Goal: Task Accomplishment & Management: Manage account settings

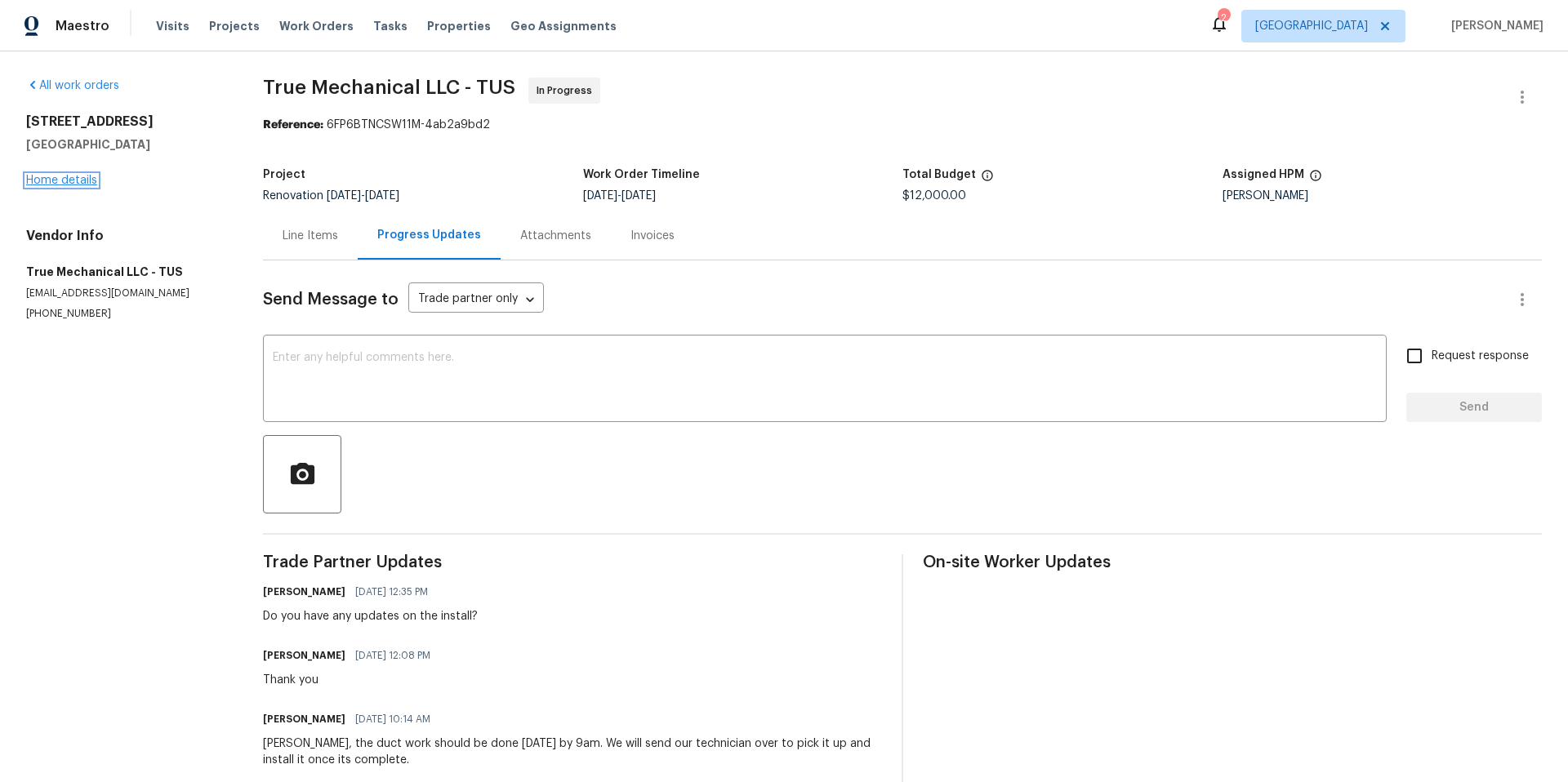
click at [72, 181] on link "Home details" at bounding box center [62, 180] width 71 height 11
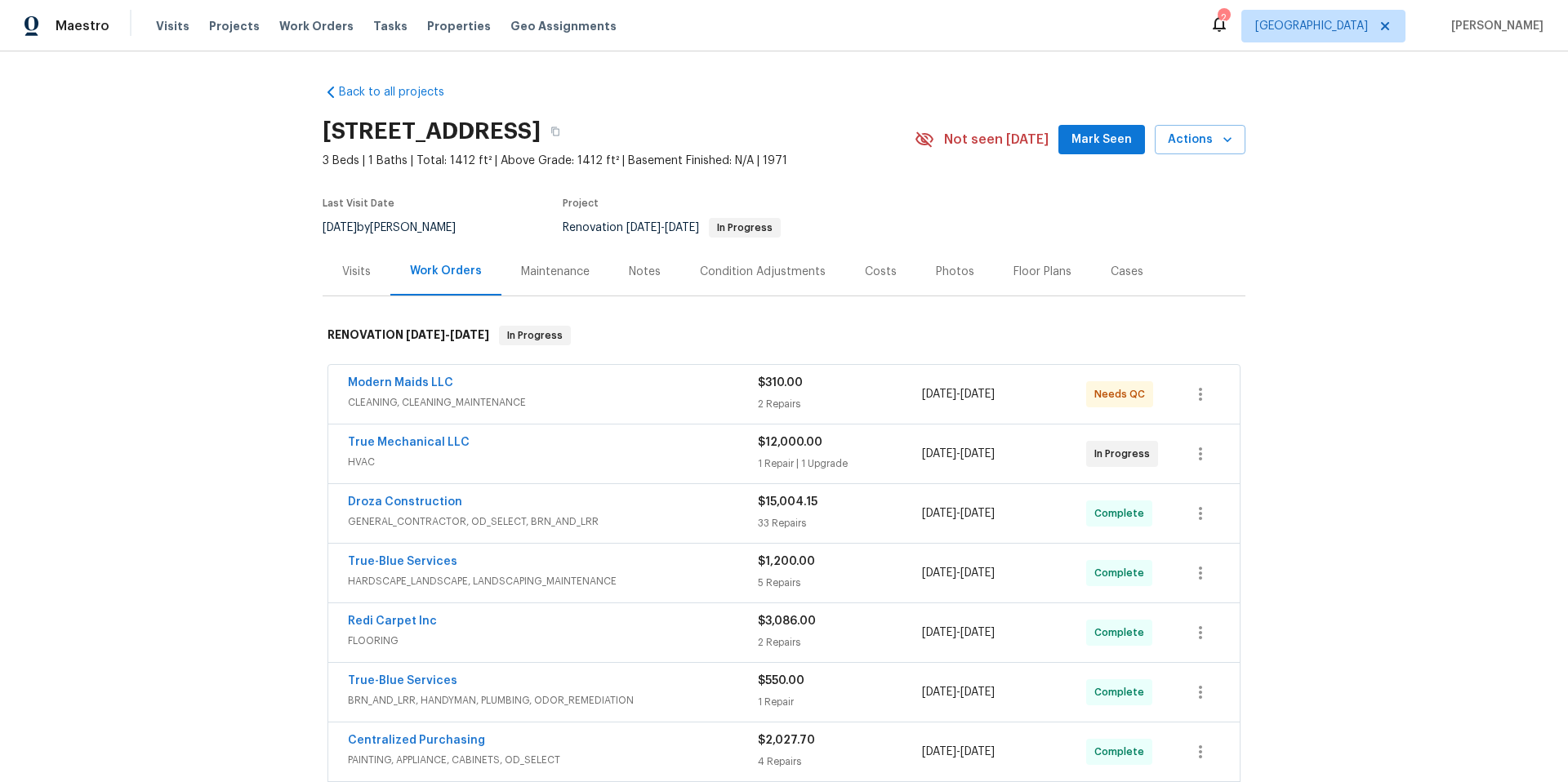
click at [1393, 275] on div "Back to all projects 1917 W Saxony Rd, Tucson, AZ 85713 3 Beds | 1 Baths | Tota…" at bounding box center [784, 417] width 1568 height 731
click at [1229, 32] on icon at bounding box center [1218, 23] width 20 height 20
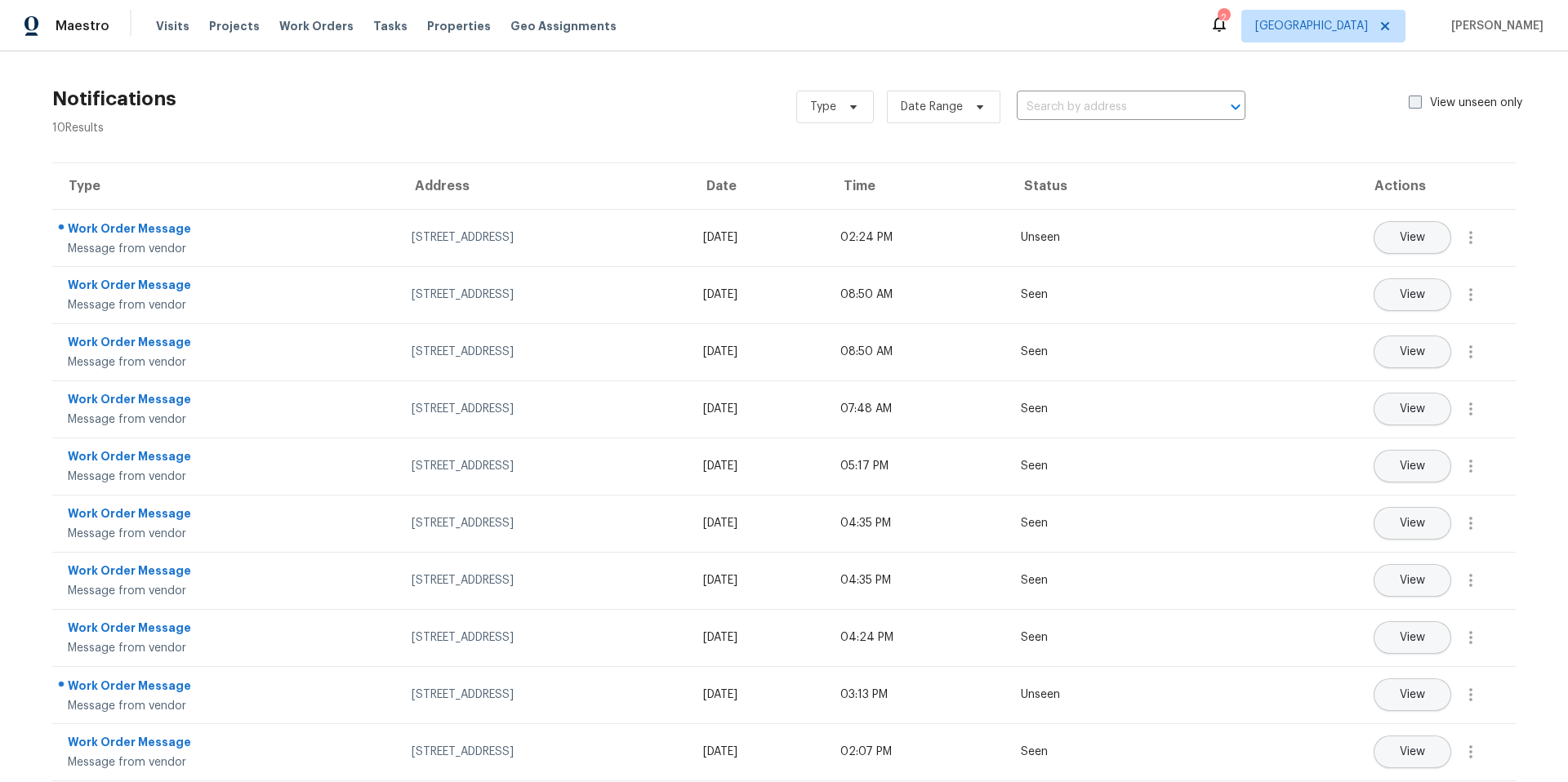
click at [1409, 106] on span at bounding box center [1415, 102] width 13 height 13
click at [1409, 105] on input "View unseen only" at bounding box center [1413, 100] width 10 height 10
checkbox input "true"
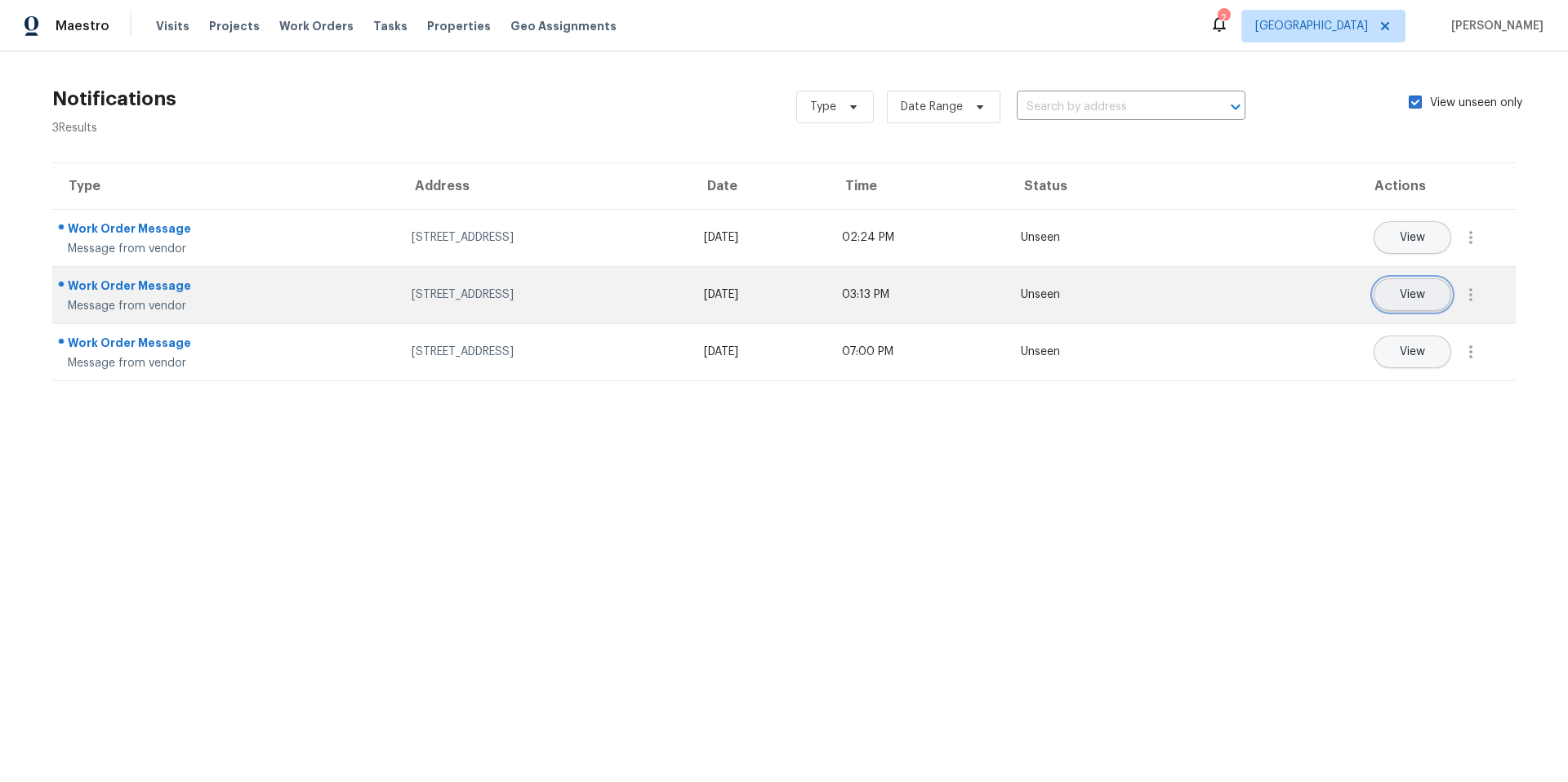
click at [1395, 303] on button "View" at bounding box center [1411, 295] width 77 height 33
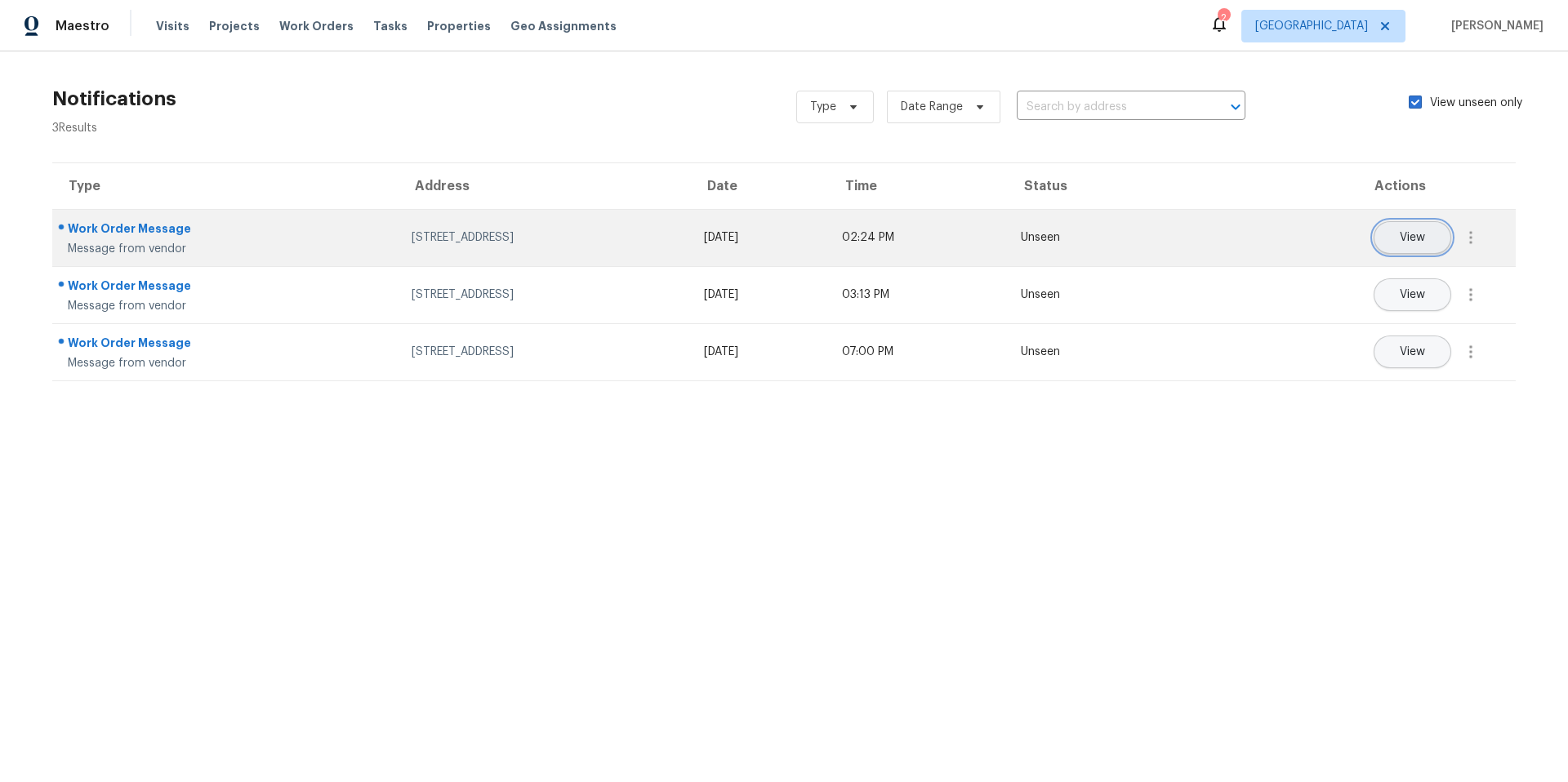
click at [1382, 247] on button "View" at bounding box center [1411, 237] width 77 height 33
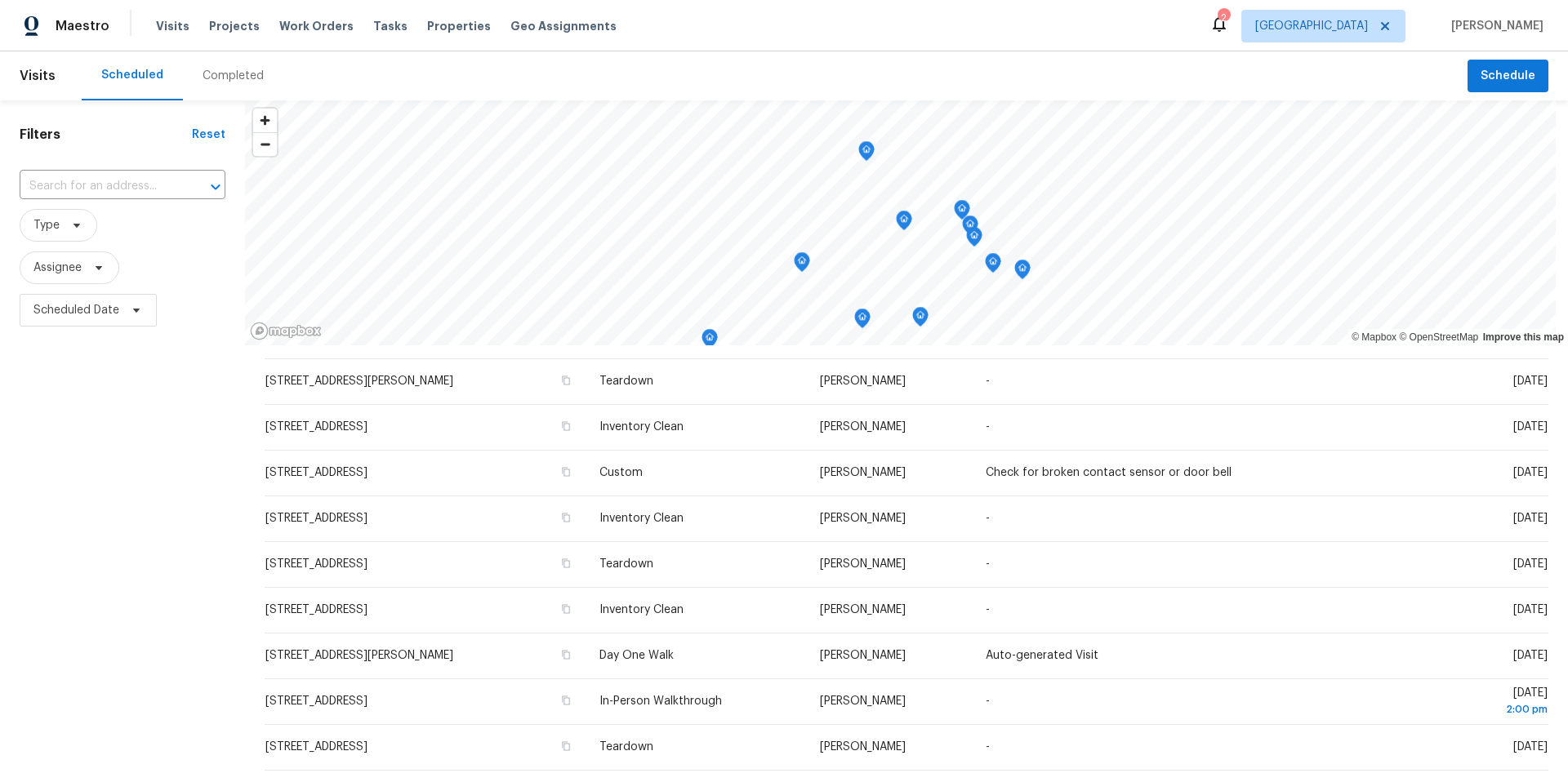
scroll to position [261, 0]
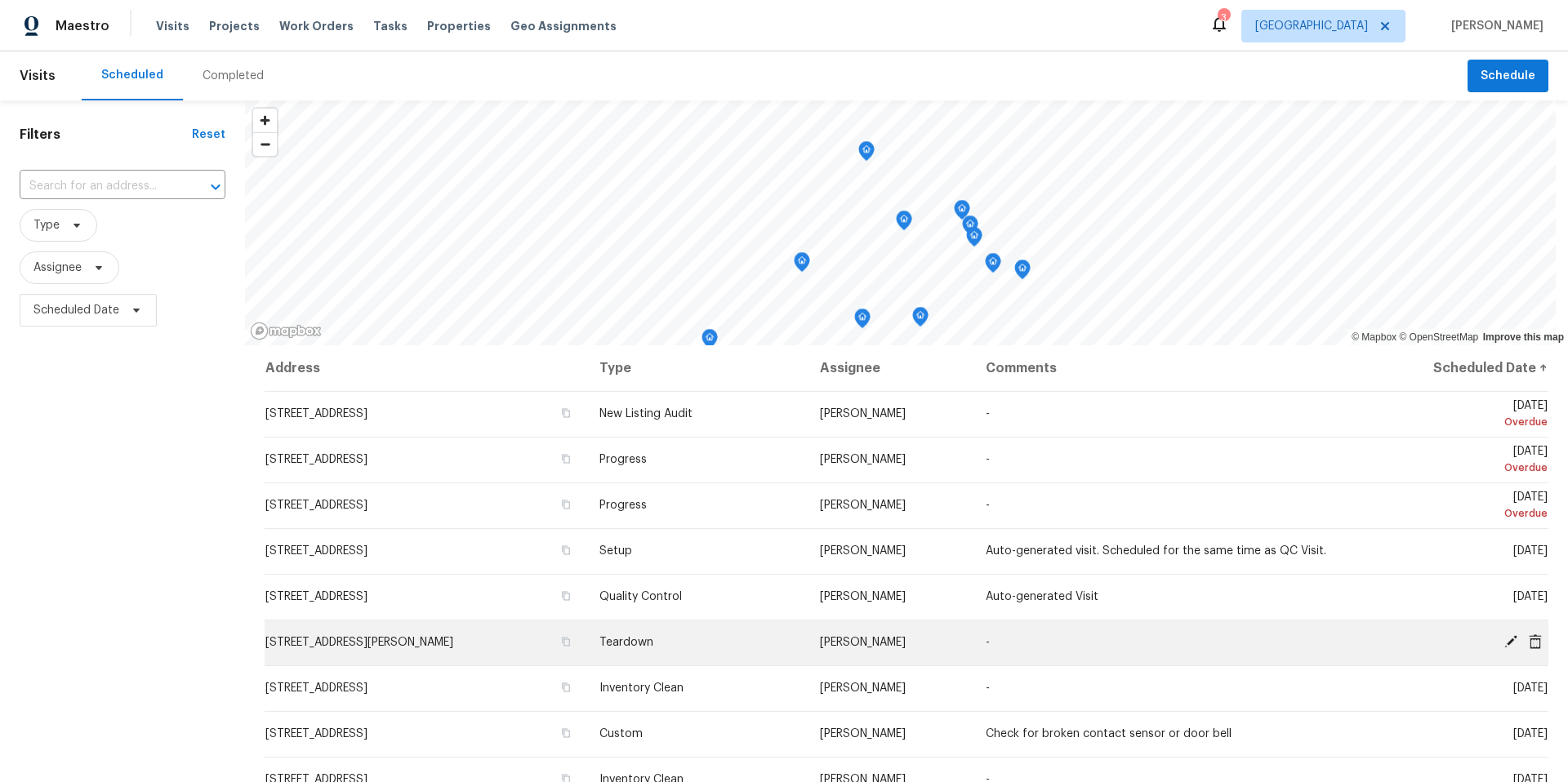
click at [1504, 639] on icon at bounding box center [1510, 641] width 13 height 13
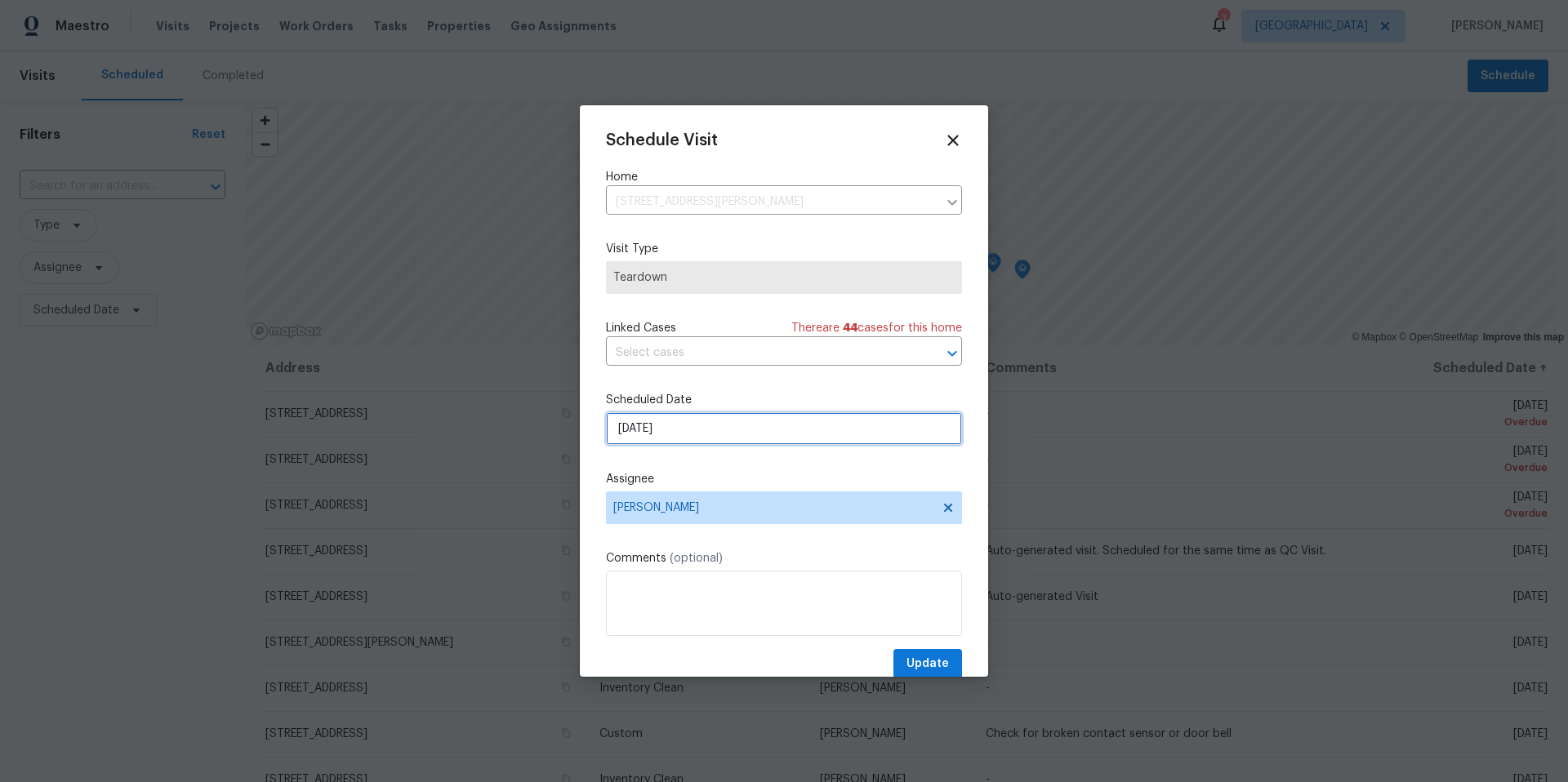
click at [779, 432] on input "9/30/2025" at bounding box center [784, 428] width 356 height 33
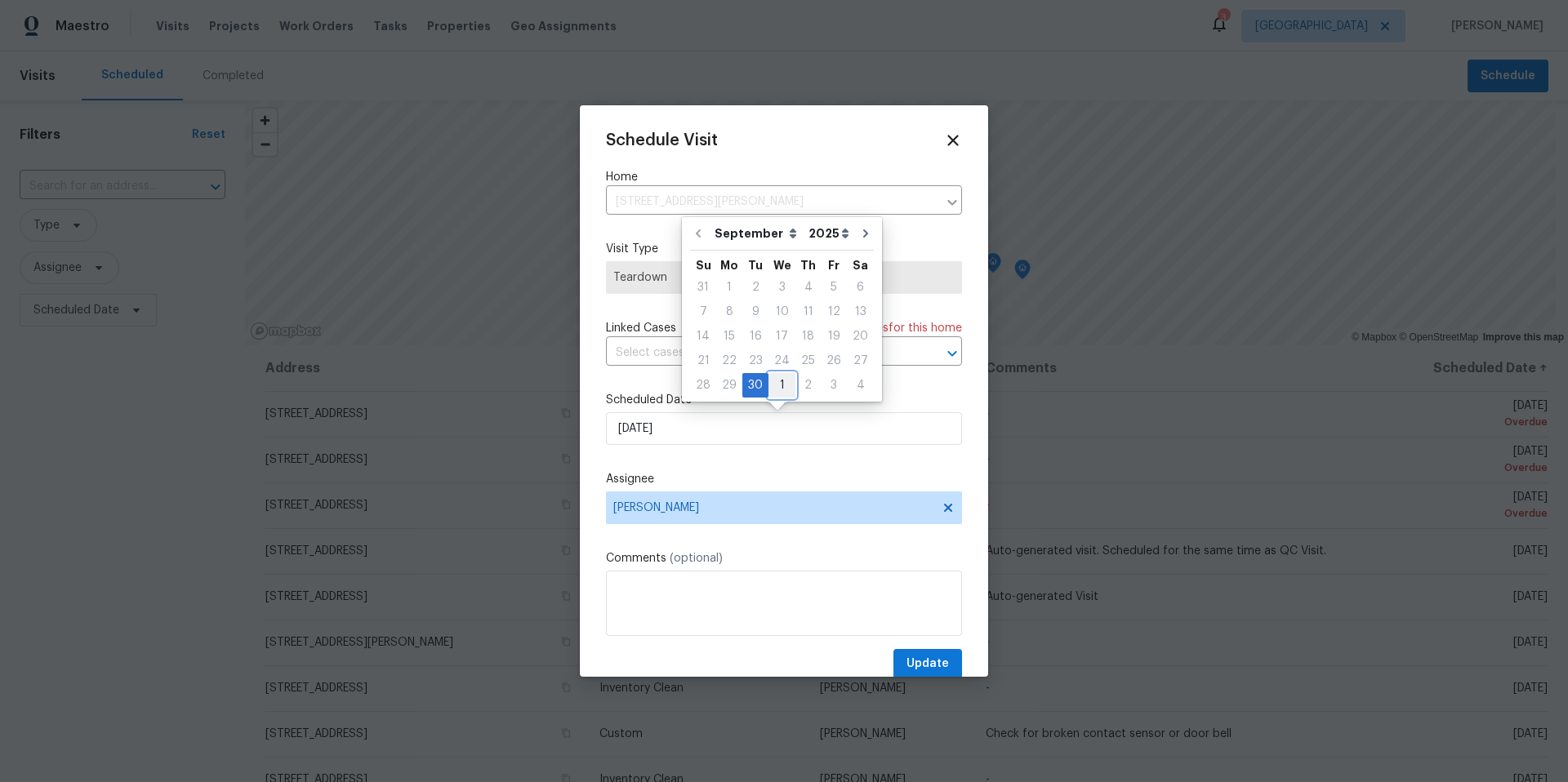
click at [786, 387] on div "1" at bounding box center [781, 385] width 27 height 23
type input "10/1/2025"
select select "9"
click at [920, 671] on span "Update" at bounding box center [928, 665] width 43 height 21
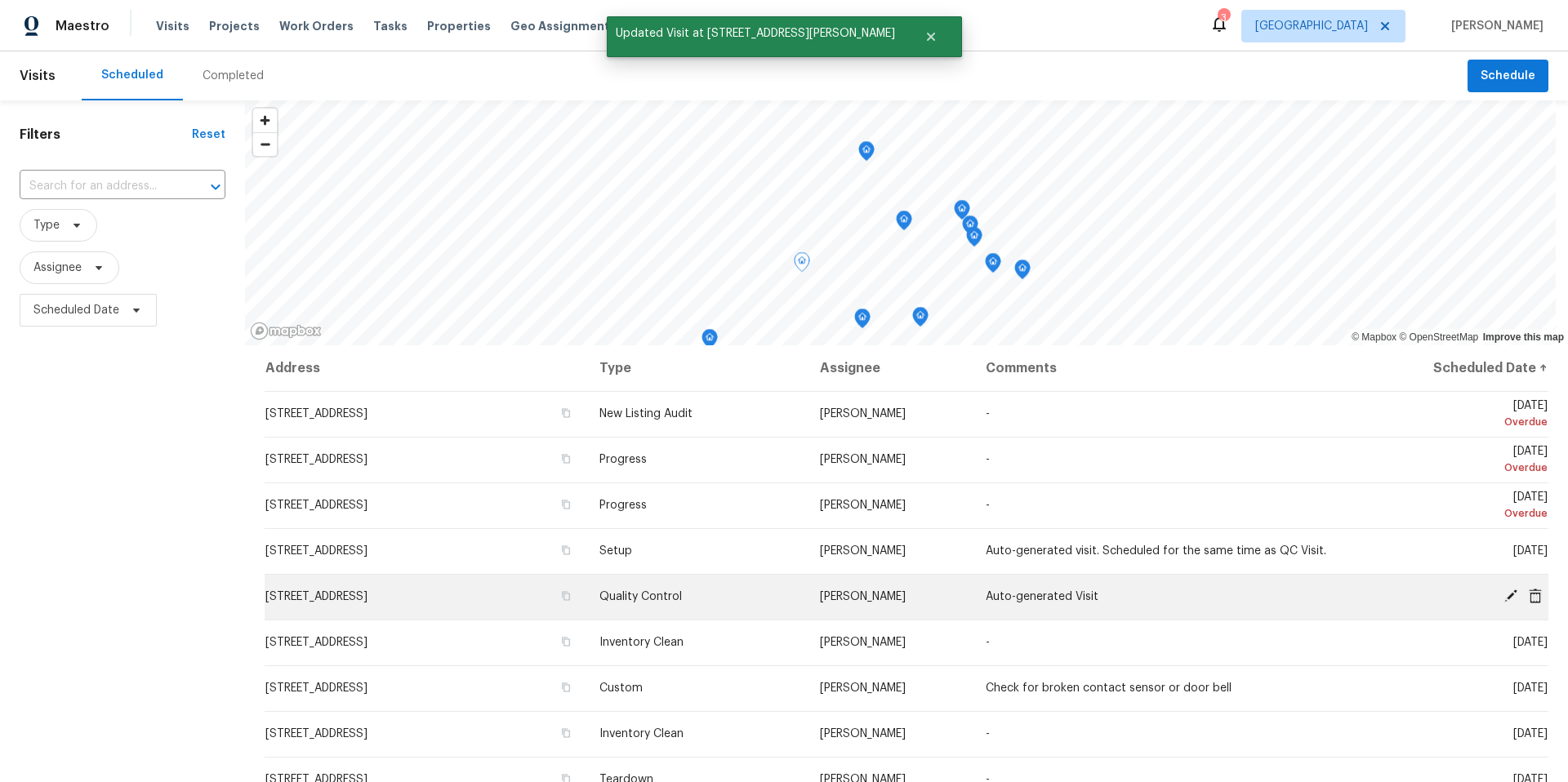
click at [1503, 597] on icon at bounding box center [1510, 596] width 15 height 15
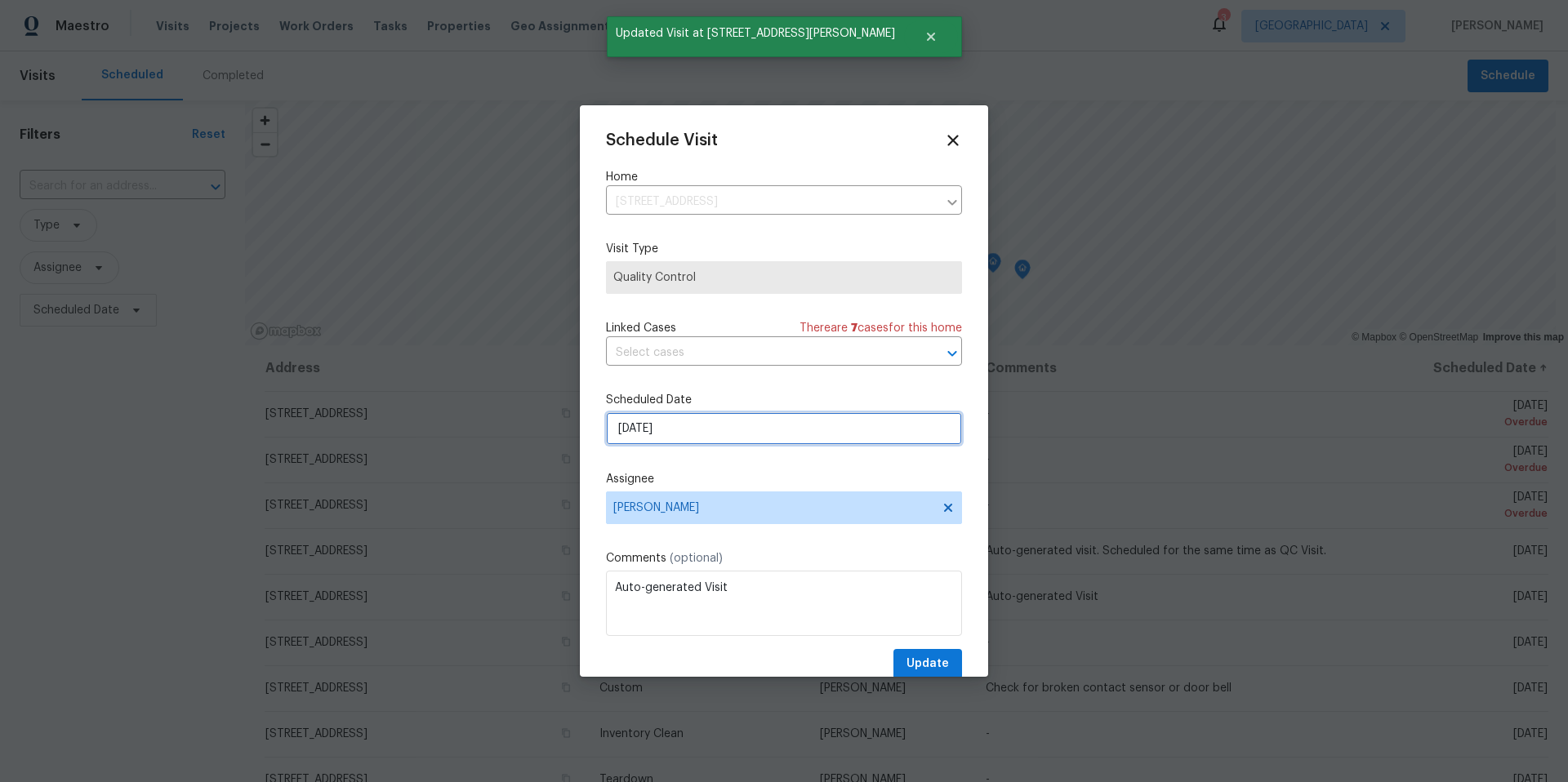
click at [762, 426] on input "9/30/2025" at bounding box center [784, 428] width 356 height 33
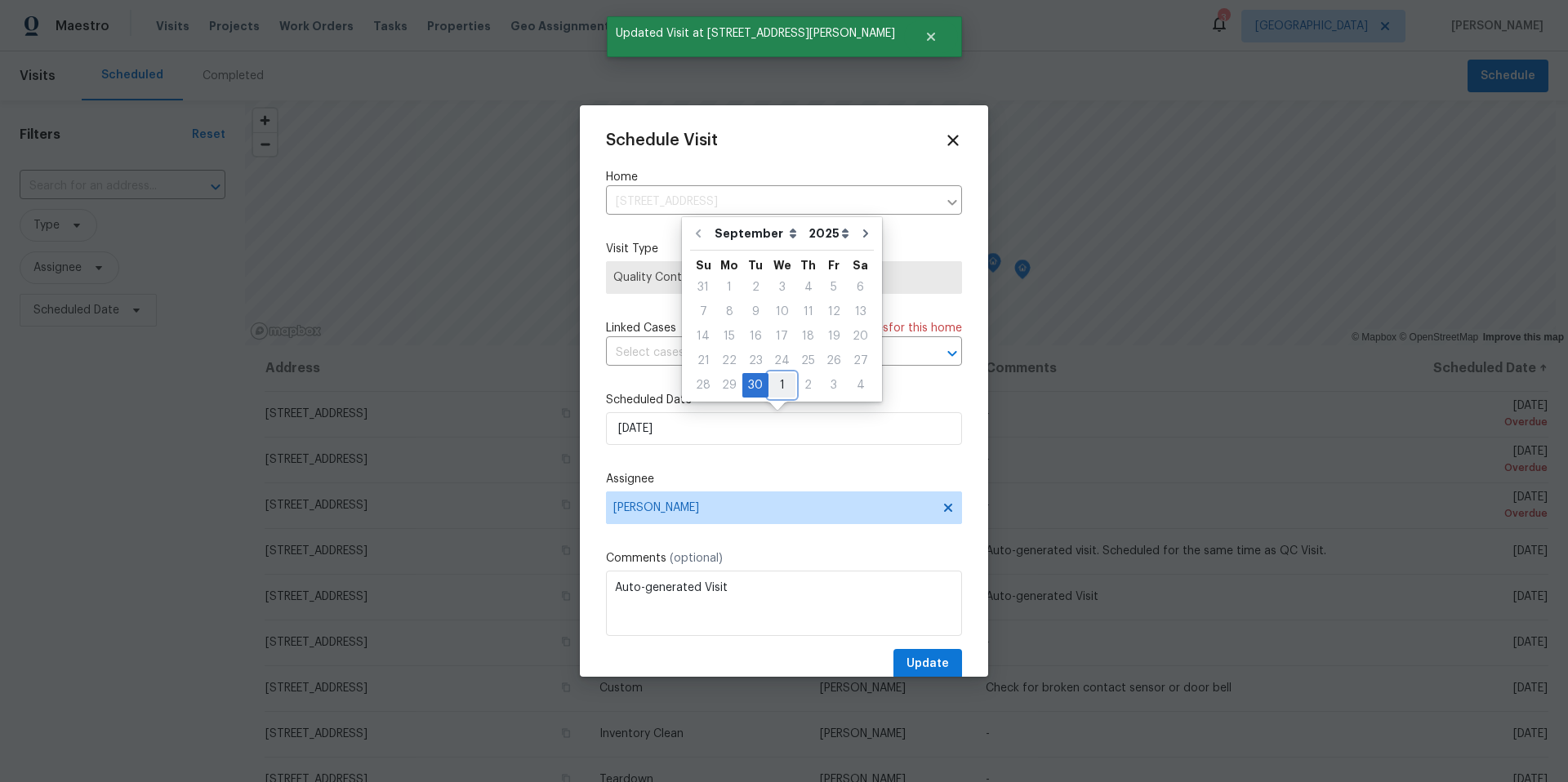
click at [777, 385] on div "1" at bounding box center [781, 385] width 27 height 23
type input "10/1/2025"
select select "9"
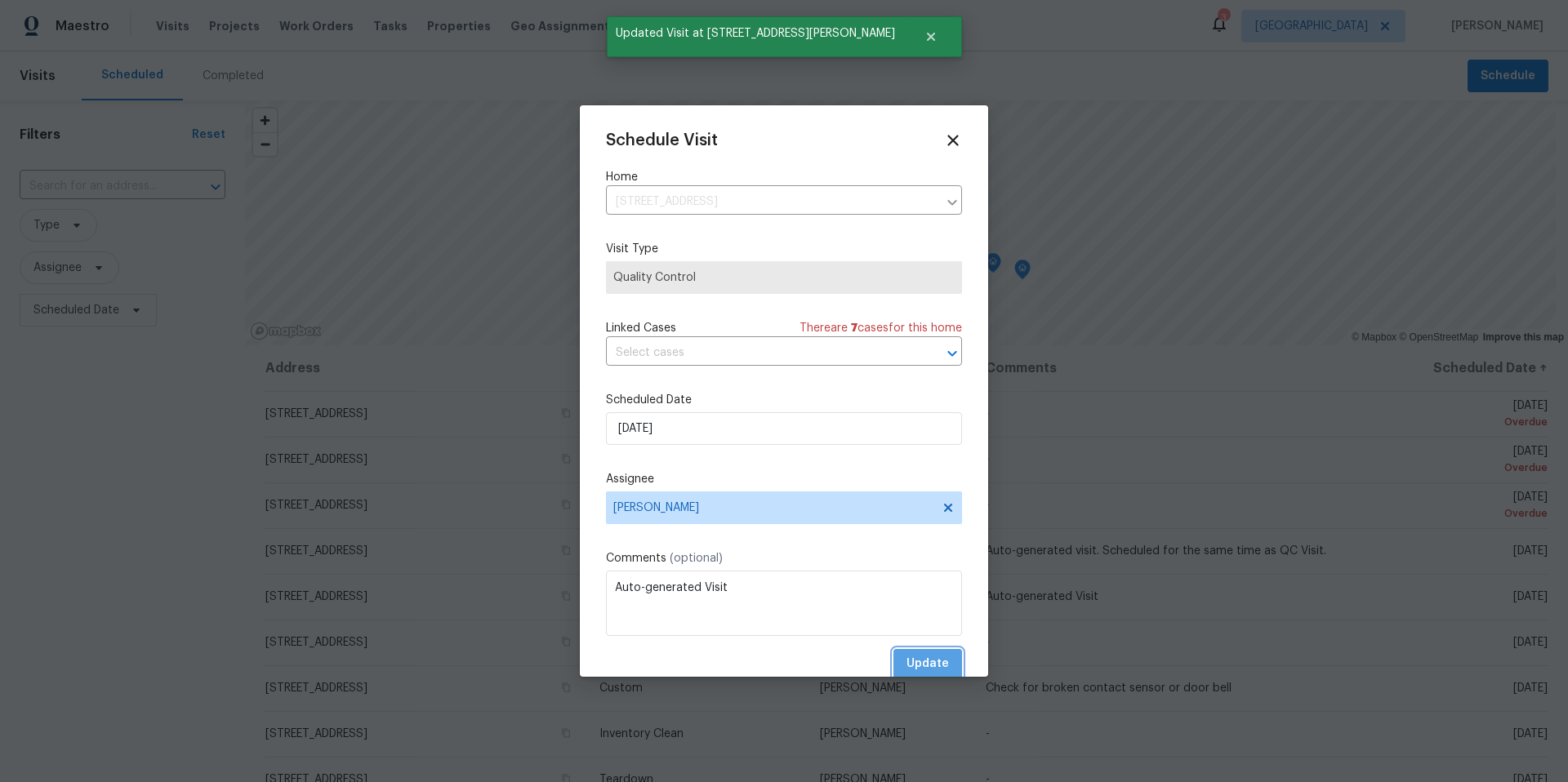
click at [925, 661] on span "Update" at bounding box center [928, 665] width 43 height 21
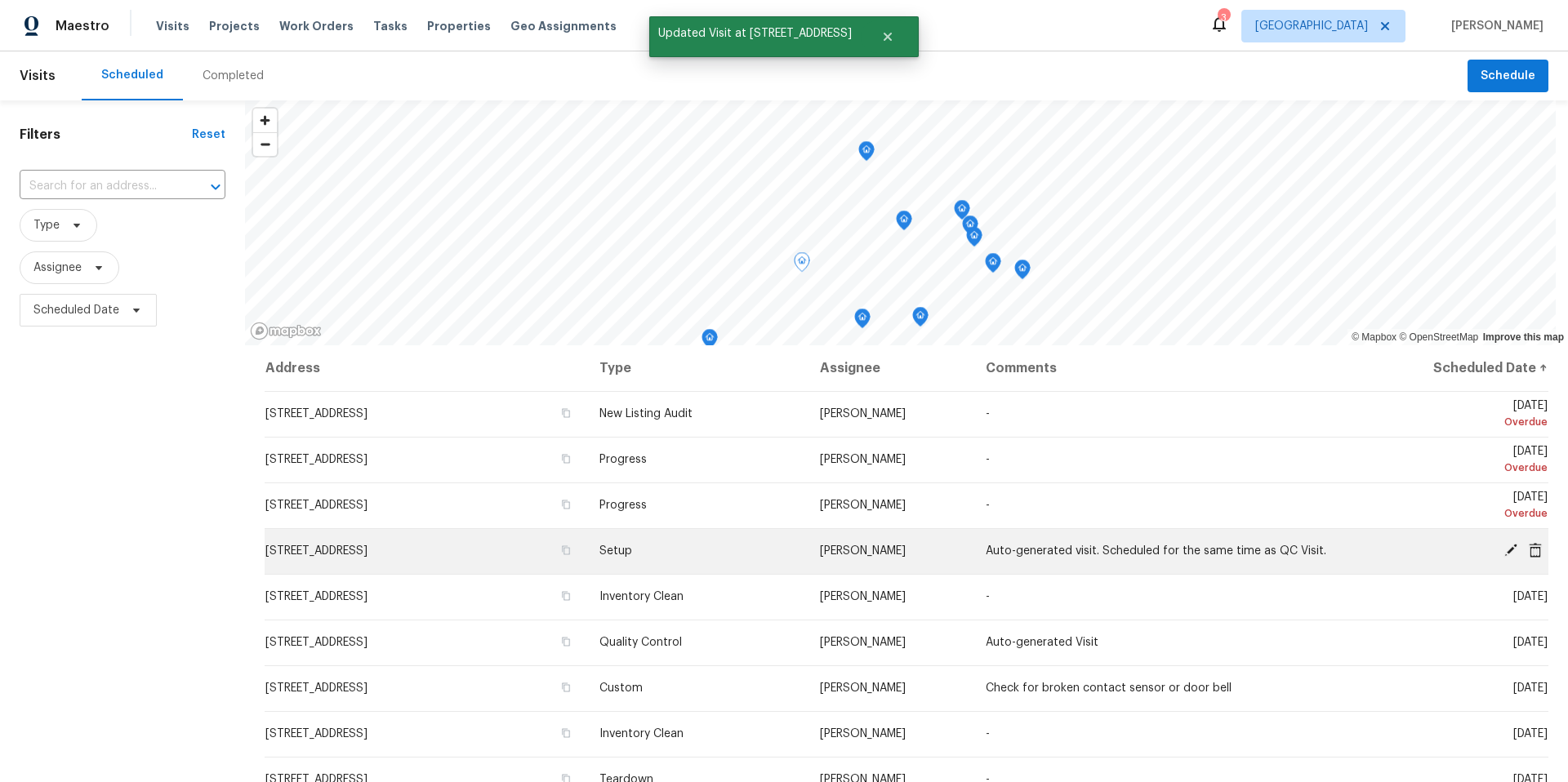
click at [1504, 549] on icon at bounding box center [1510, 550] width 13 height 13
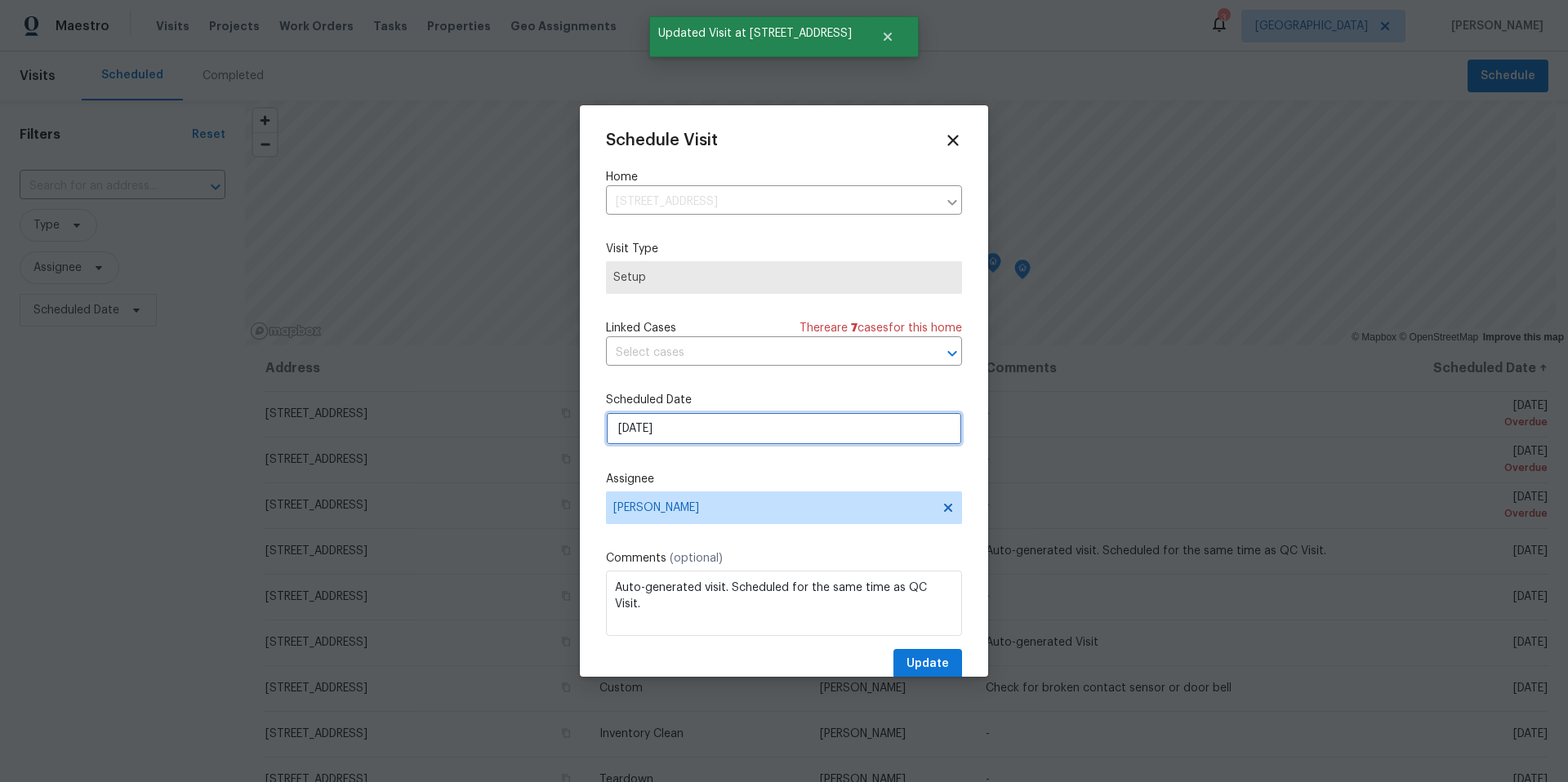
click at [767, 435] on input "9/30/2025" at bounding box center [784, 428] width 356 height 33
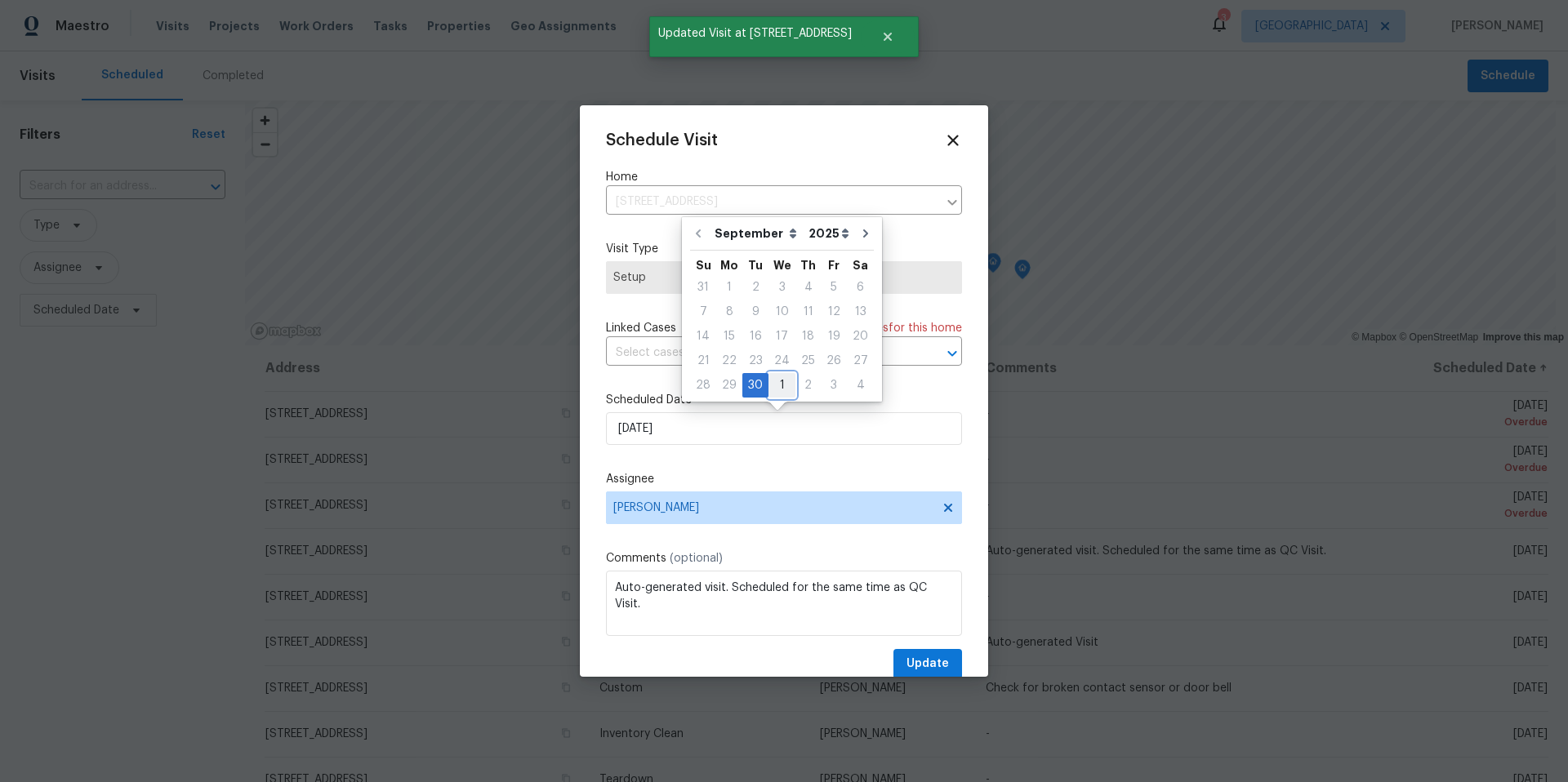
click at [779, 382] on div "1" at bounding box center [781, 385] width 27 height 23
type input "10/1/2025"
select select "9"
click at [912, 659] on span "Update" at bounding box center [928, 665] width 43 height 21
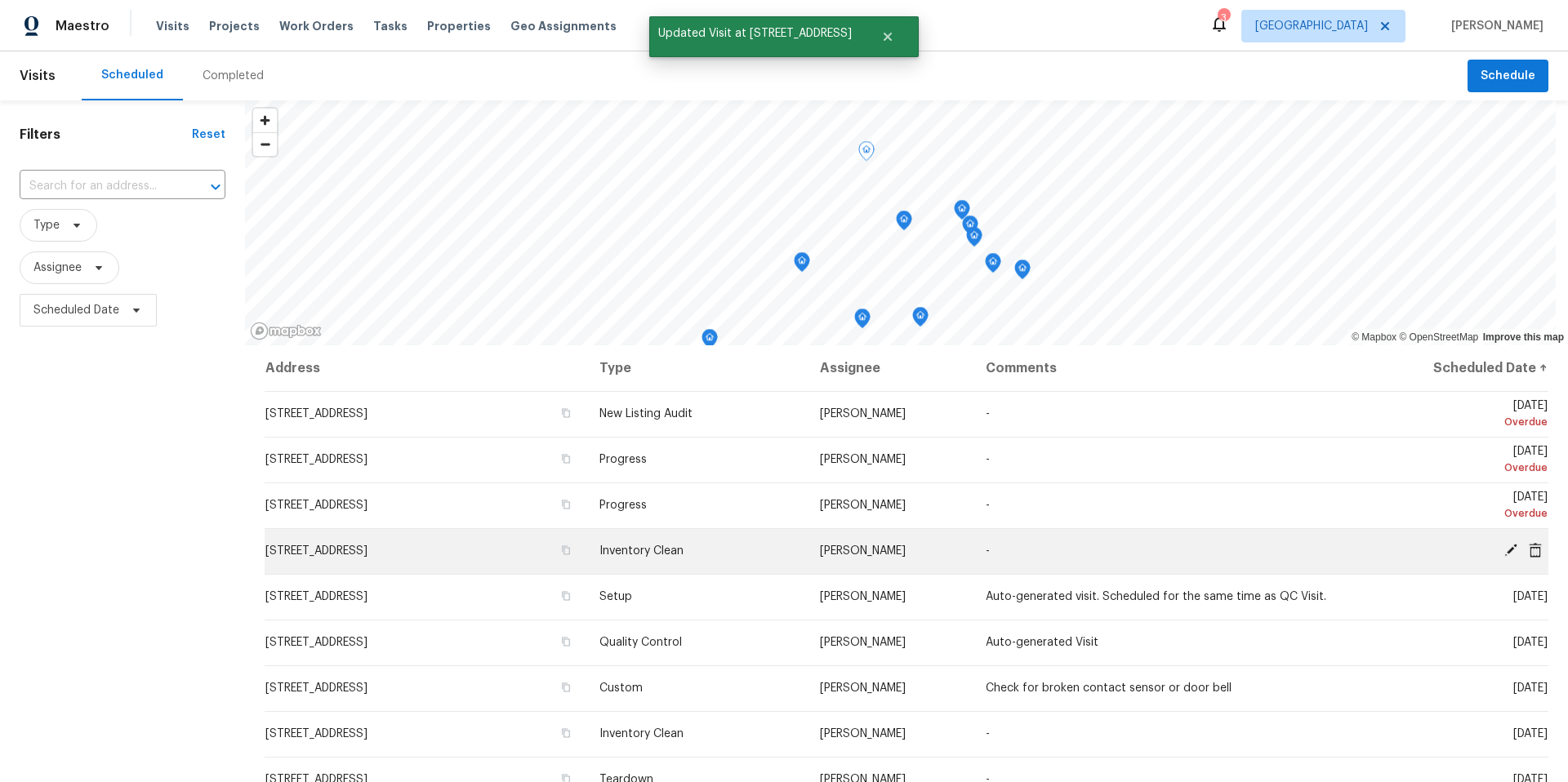
click at [1504, 549] on icon at bounding box center [1510, 550] width 13 height 13
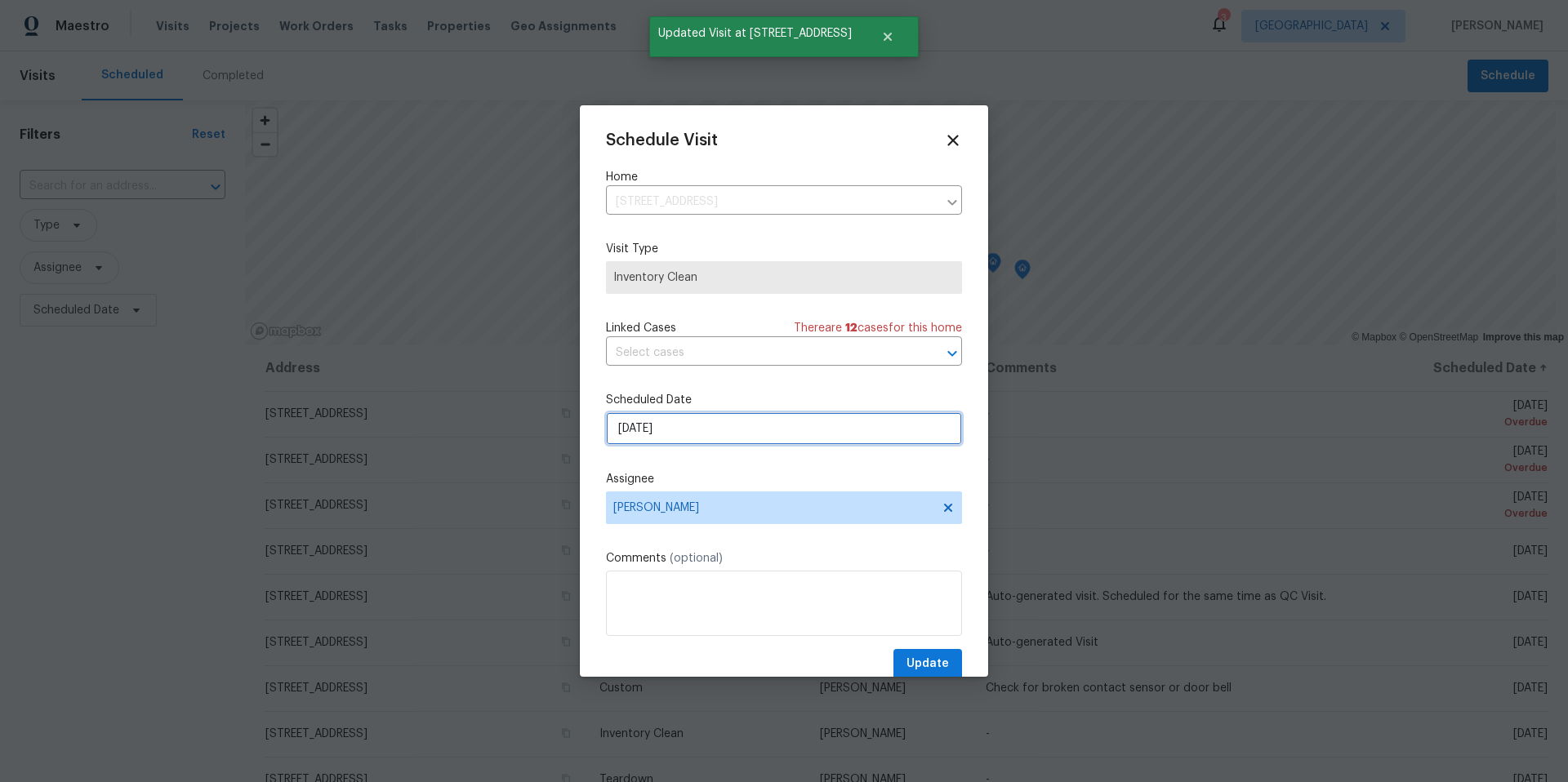
click at [721, 424] on input "9/30/2025" at bounding box center [784, 428] width 356 height 33
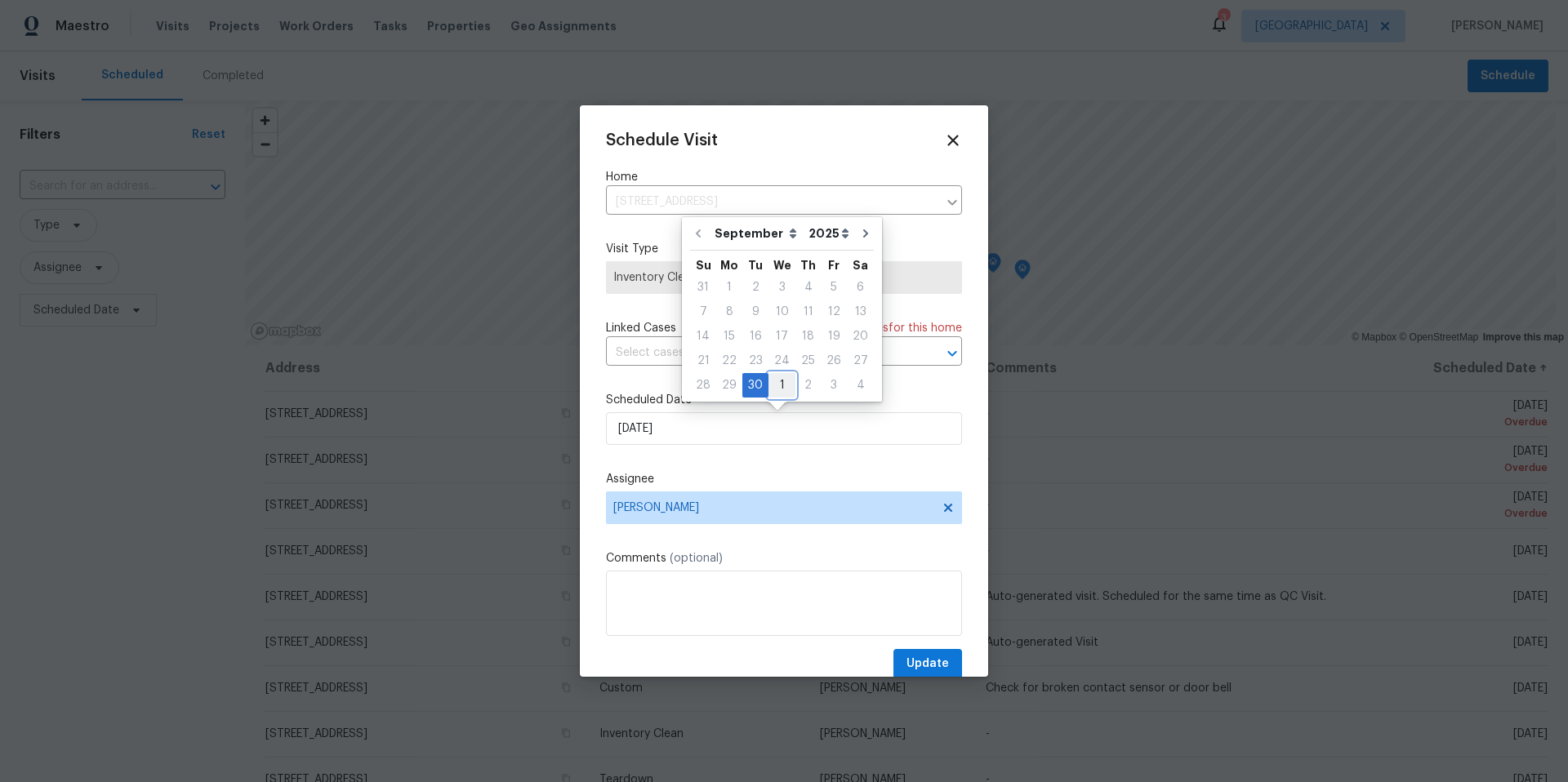
click at [779, 385] on div "1" at bounding box center [781, 385] width 27 height 23
type input "10/1/2025"
select select "9"
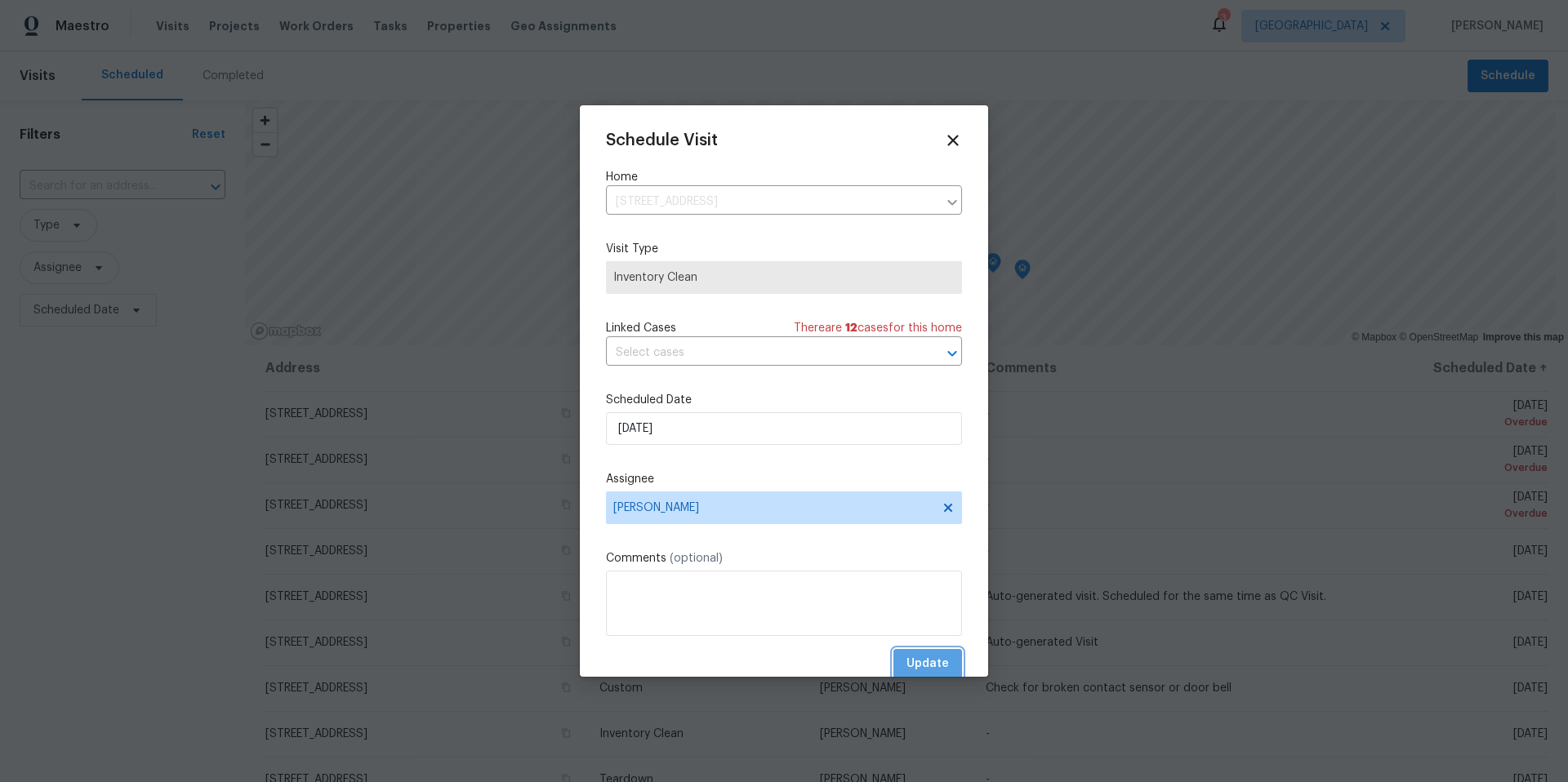
click at [926, 658] on span "Update" at bounding box center [928, 665] width 43 height 21
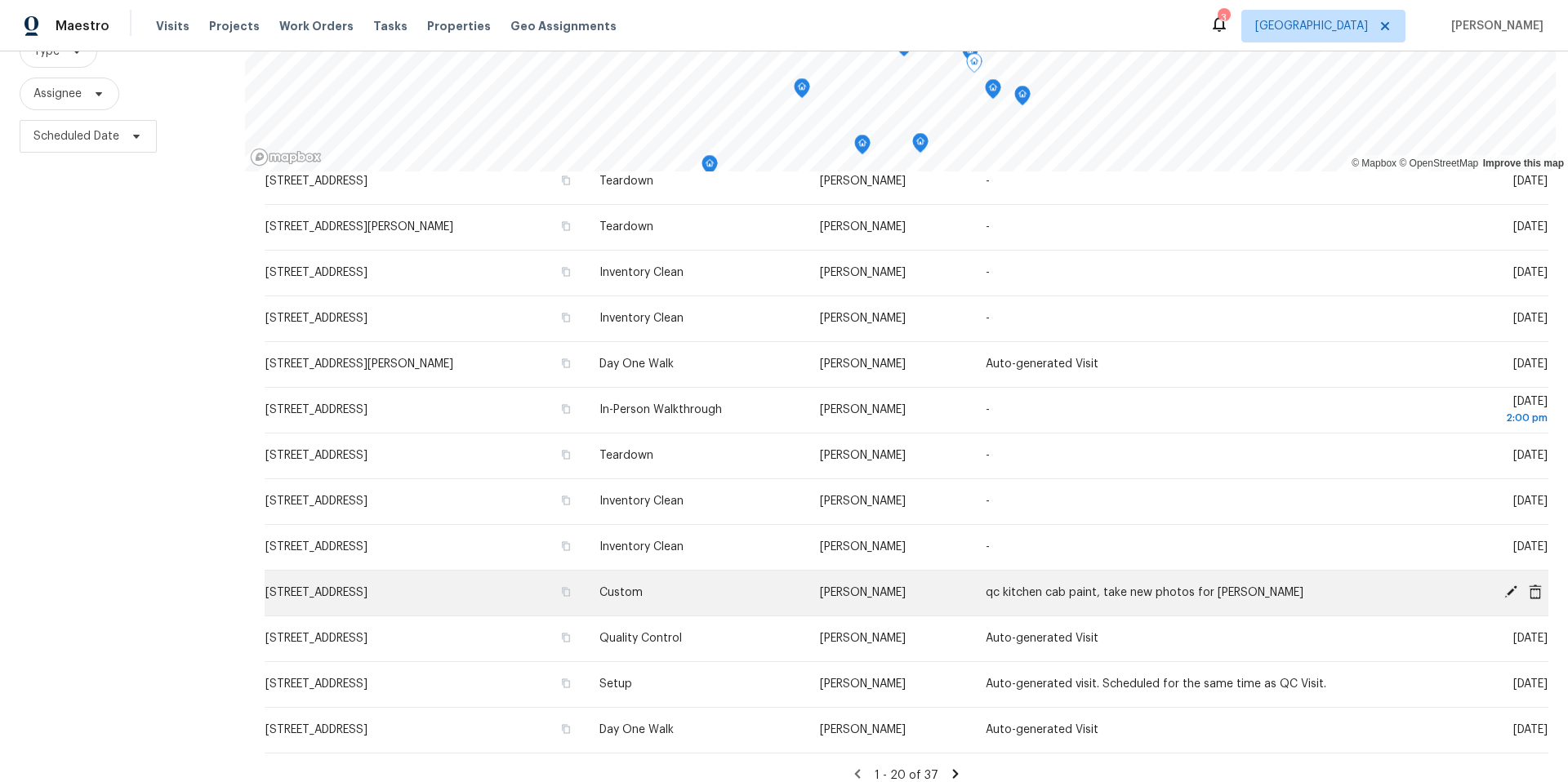
scroll to position [200, 0]
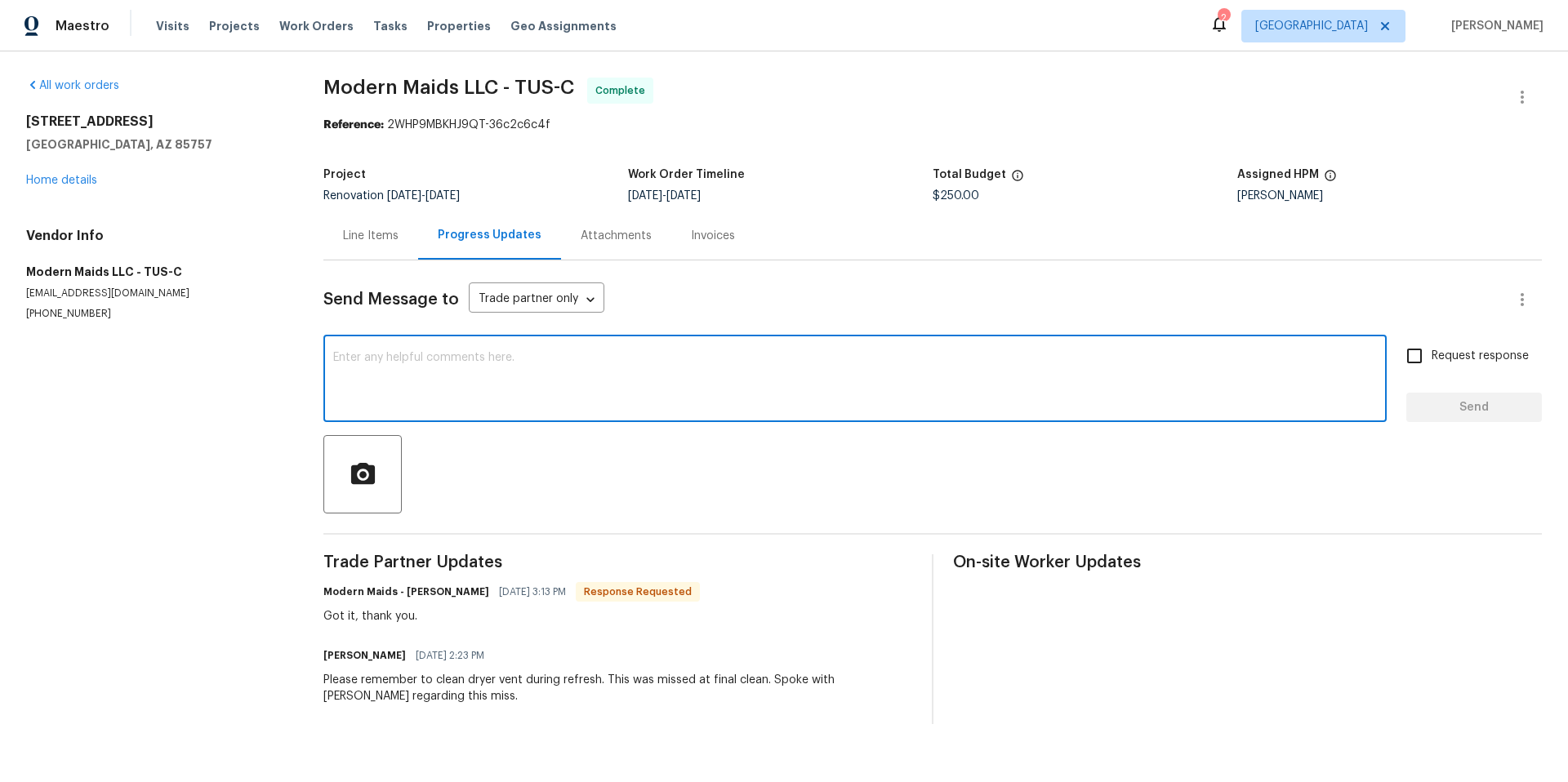
click at [438, 360] on textarea at bounding box center [854, 379] width 1043 height 57
type textarea "Perfect"
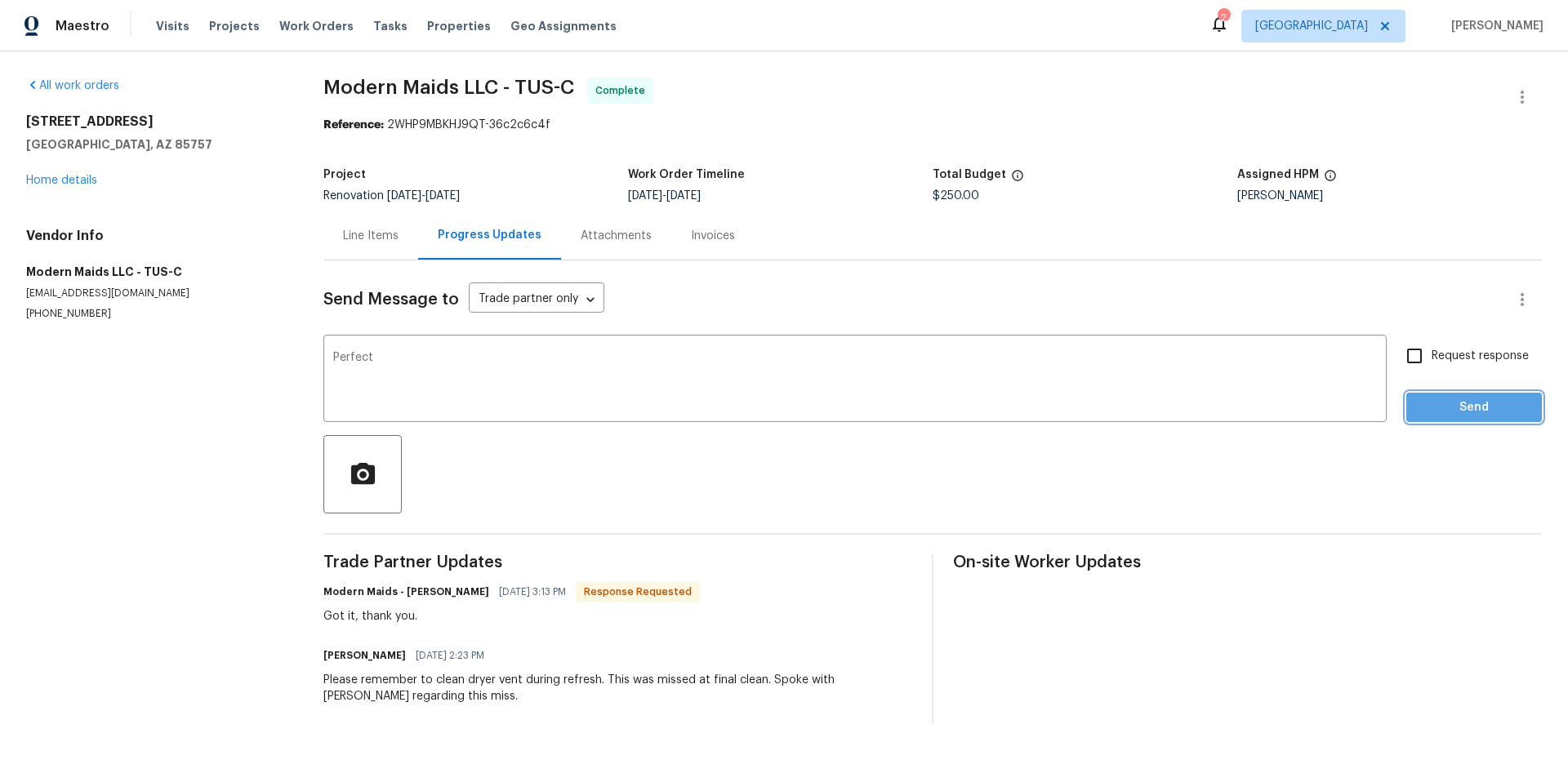
click at [1495, 415] on span "Send" at bounding box center [1473, 408] width 109 height 21
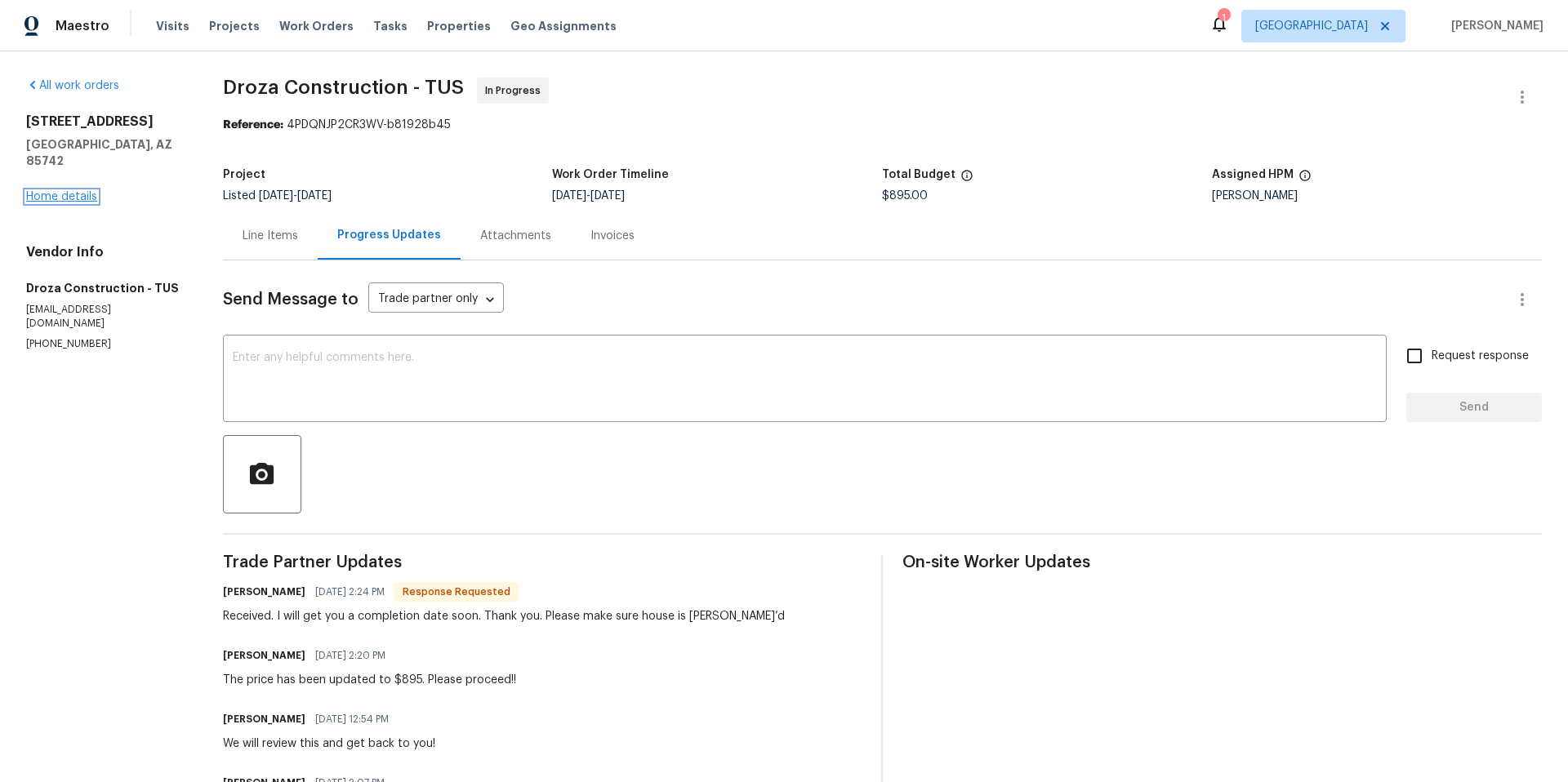
click at [63, 191] on link "Home details" at bounding box center [62, 197] width 71 height 11
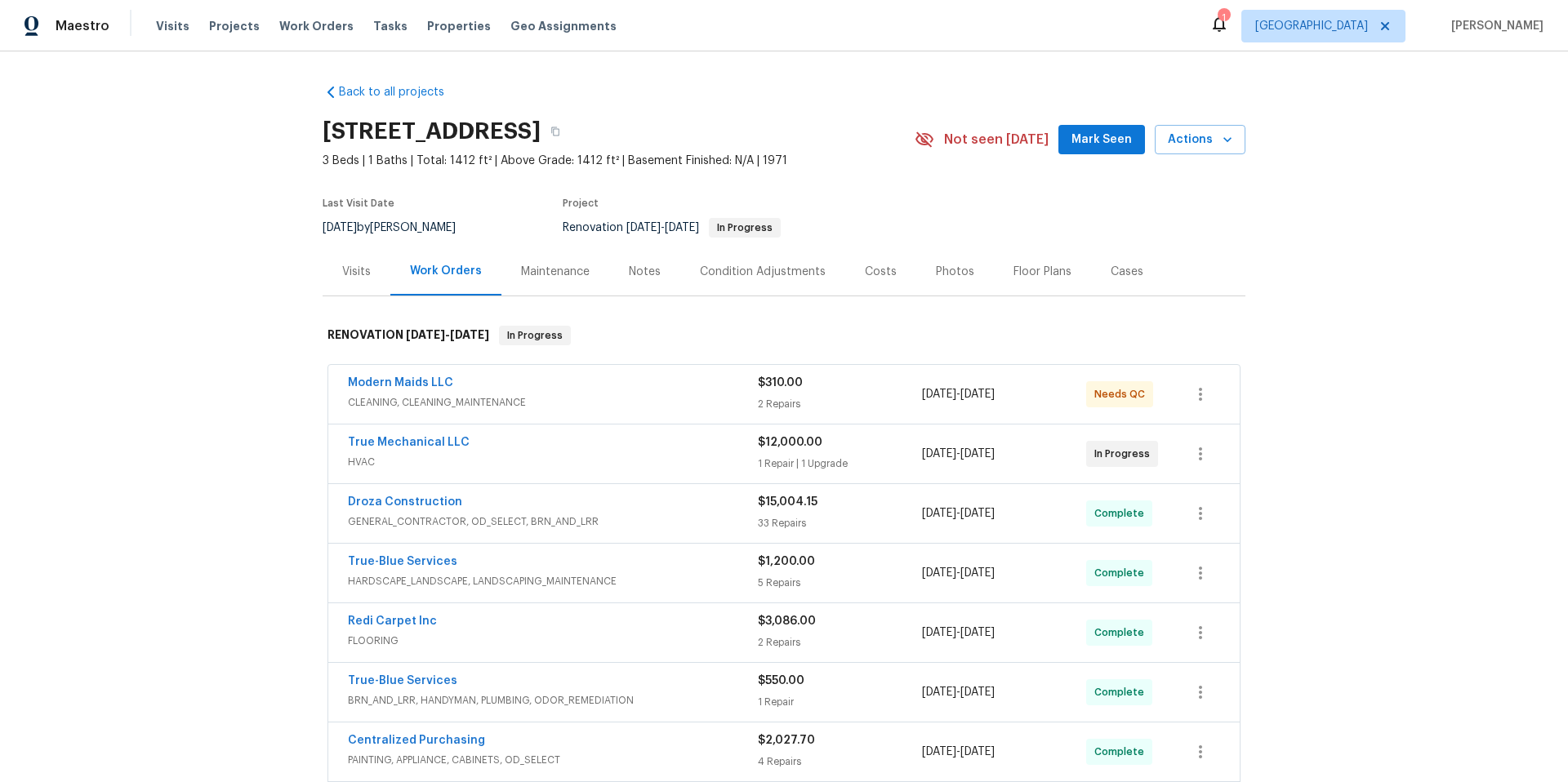
click at [1386, 199] on div "Back to all projects 1917 W Saxony Rd, Tucson, AZ 85713 3 Beds | 1 Baths | Tota…" at bounding box center [784, 417] width 1568 height 731
